Goal: Task Accomplishment & Management: Use online tool/utility

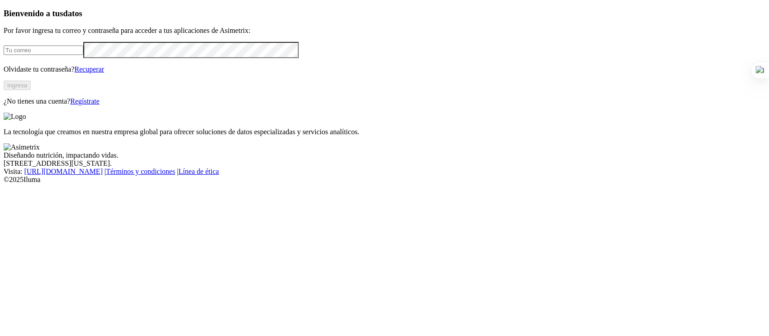
type input "[PERSON_NAME][EMAIL_ADDRESS][PERSON_NAME][DOMAIN_NAME]"
click at [31, 90] on button "Ingresa" at bounding box center [17, 85] width 27 height 9
type input "[PERSON_NAME][EMAIL_ADDRESS][PERSON_NAME][DOMAIN_NAME]"
click at [33, 90] on button "Ingresar" at bounding box center [18, 85] width 29 height 9
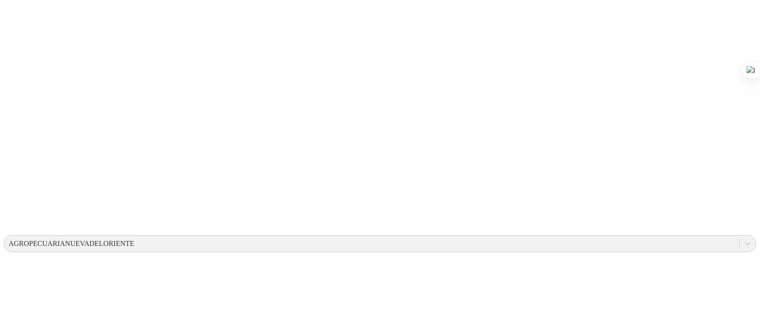
scroll to position [136, 0]
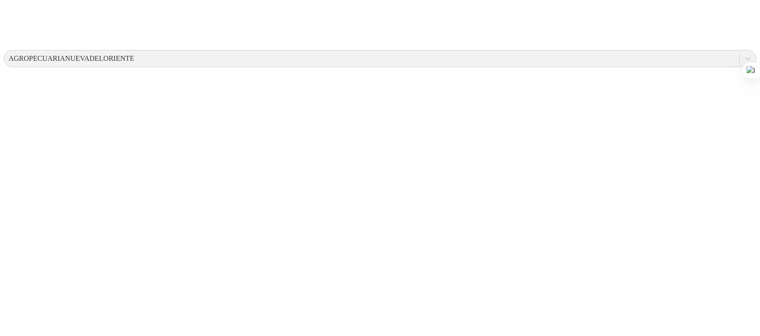
scroll to position [321, 0]
drag, startPoint x: 440, startPoint y: 161, endPoint x: 425, endPoint y: 159, distance: 15.0
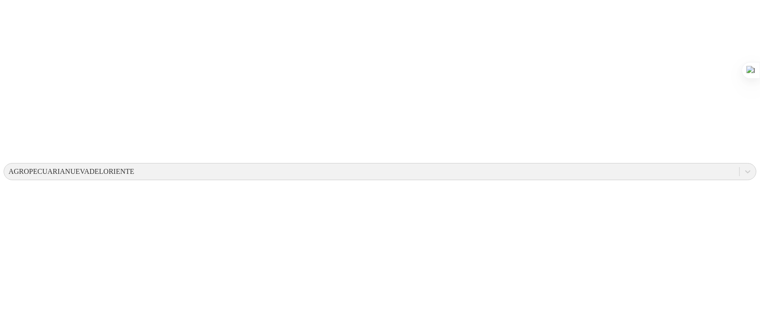
scroll to position [50, 0]
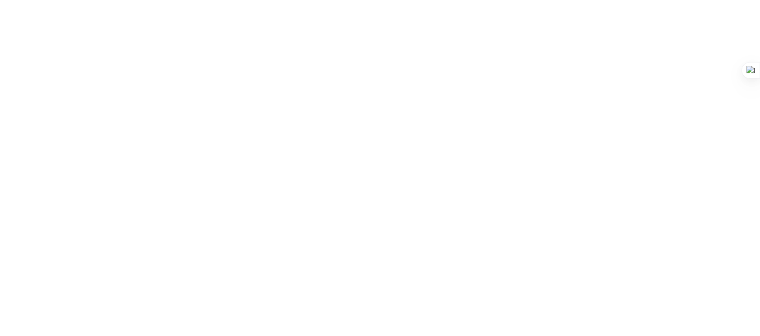
scroll to position [417, 0]
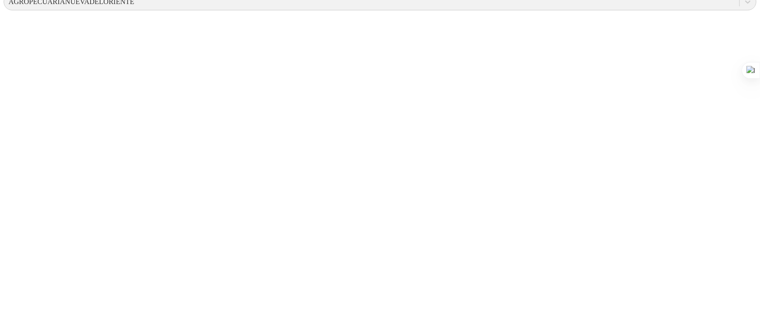
scroll to position [405, 0]
